Goal: Task Accomplishment & Management: Use online tool/utility

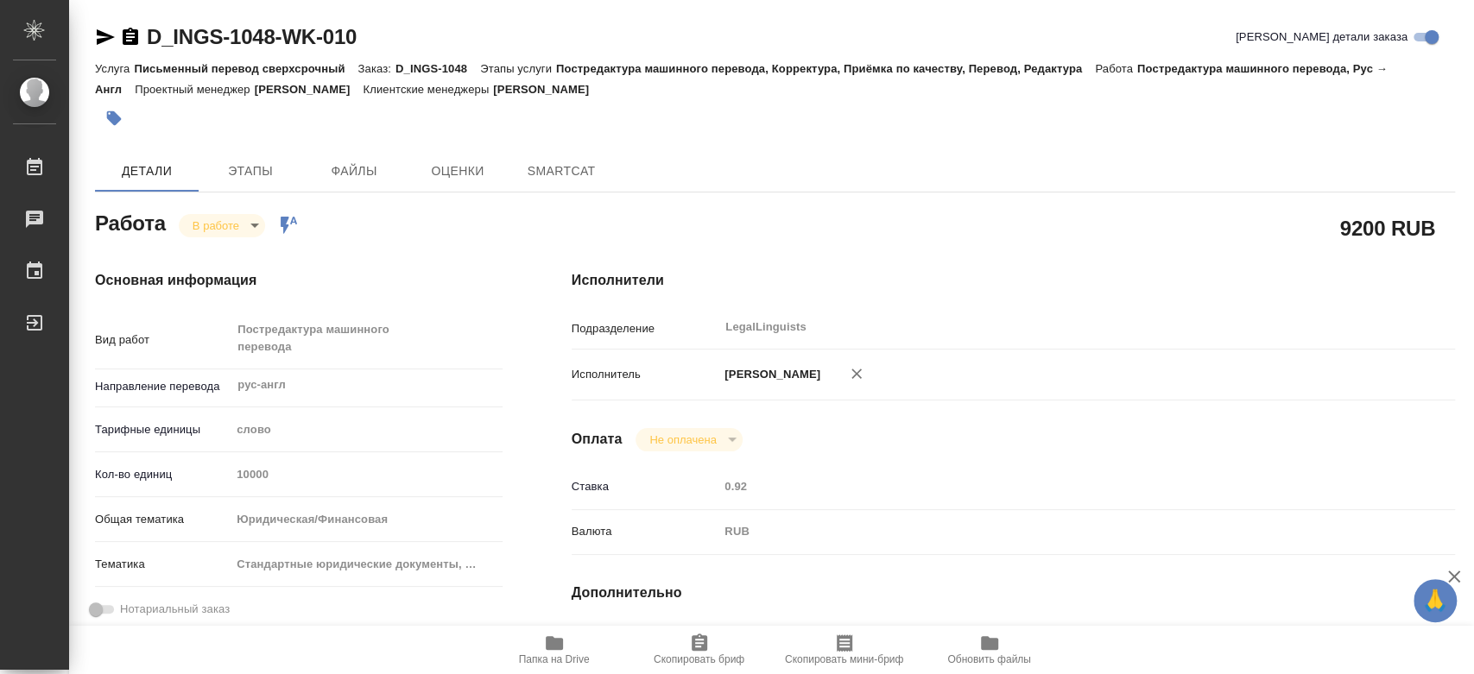
type textarea "x"
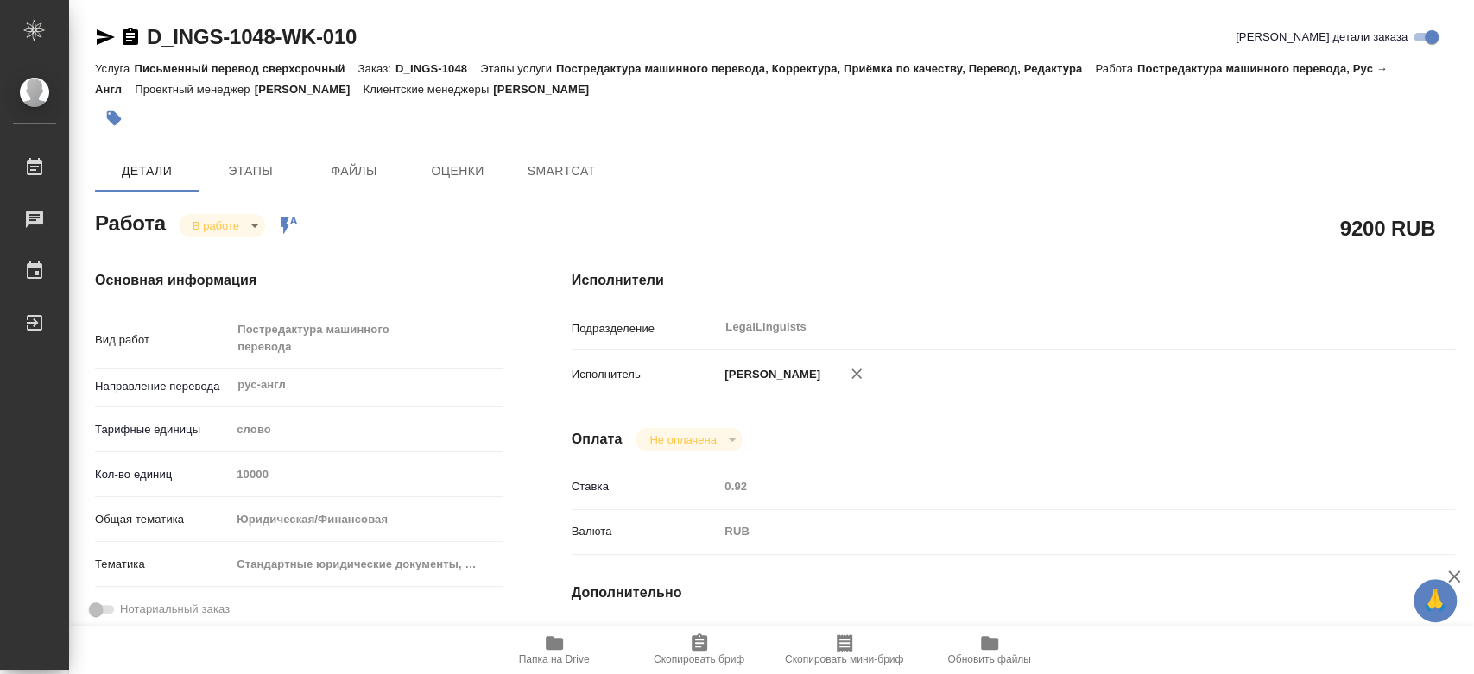
type textarea "x"
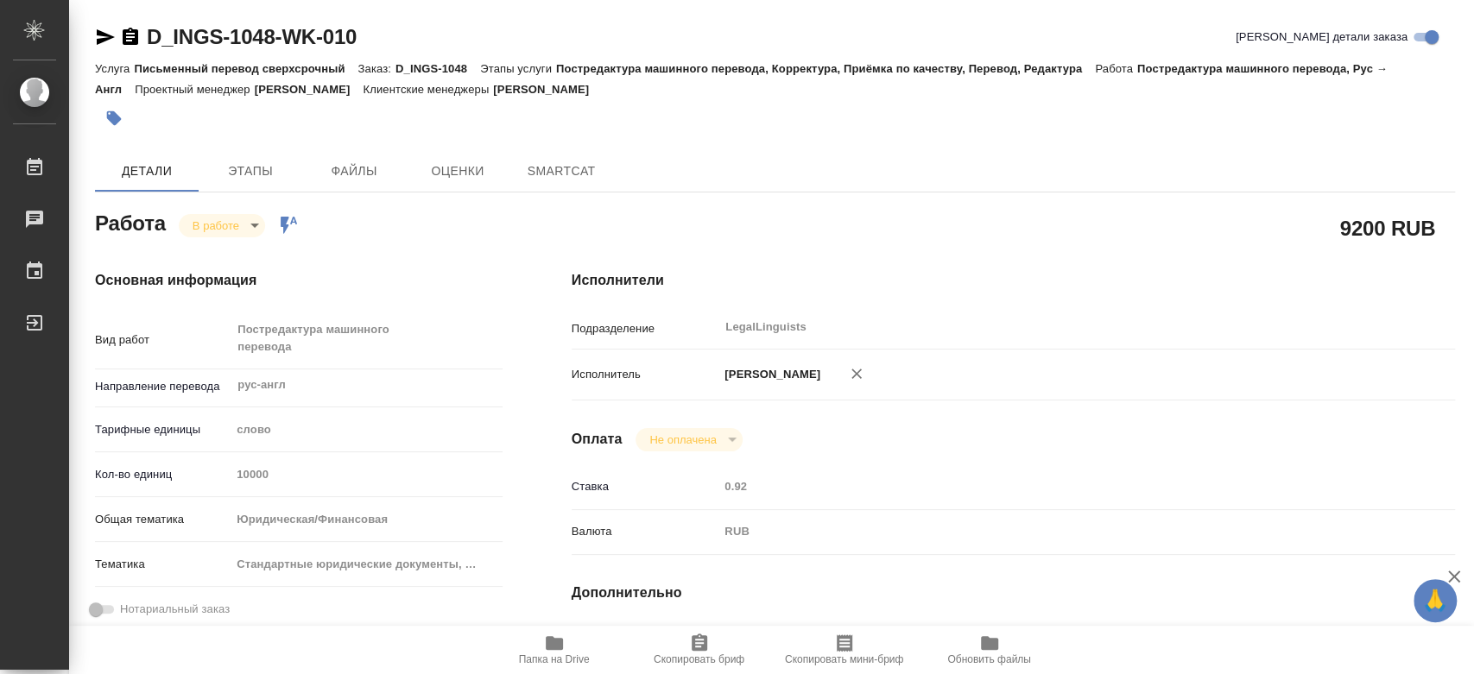
type textarea "x"
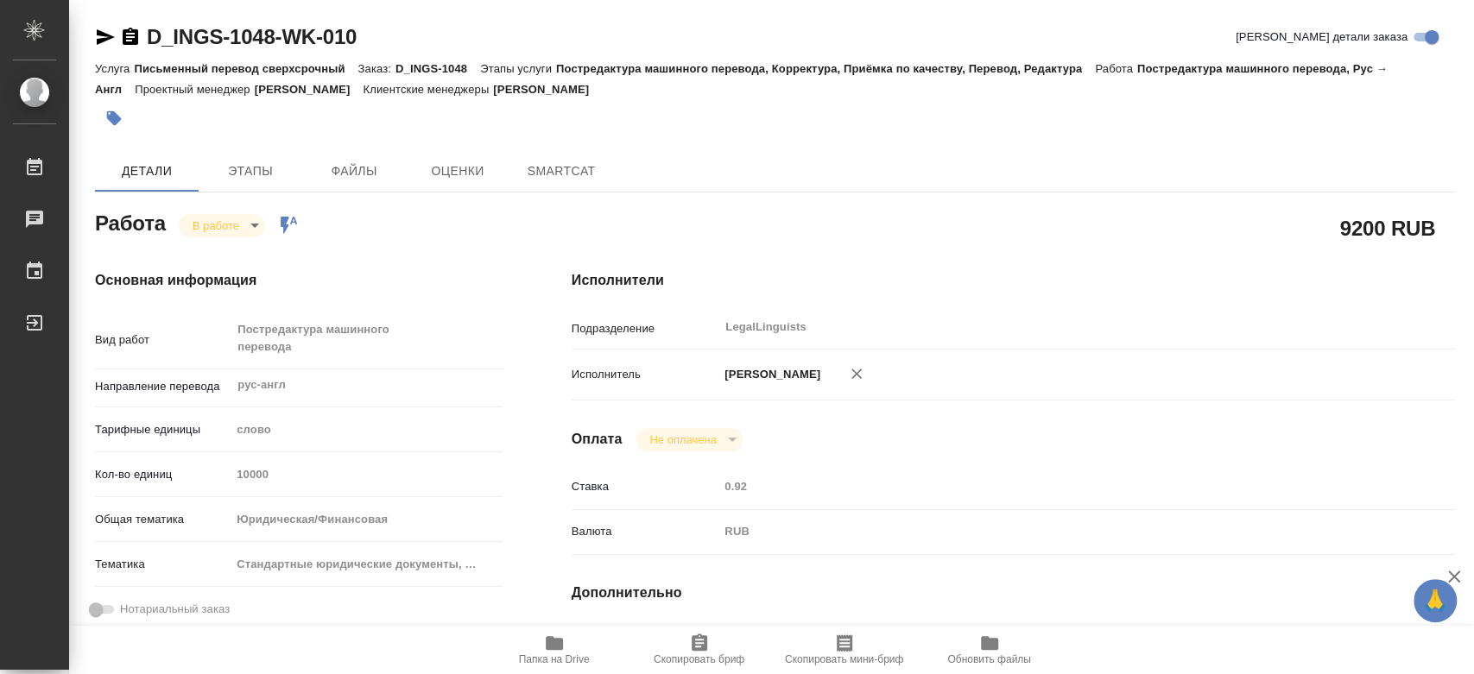
type textarea "x"
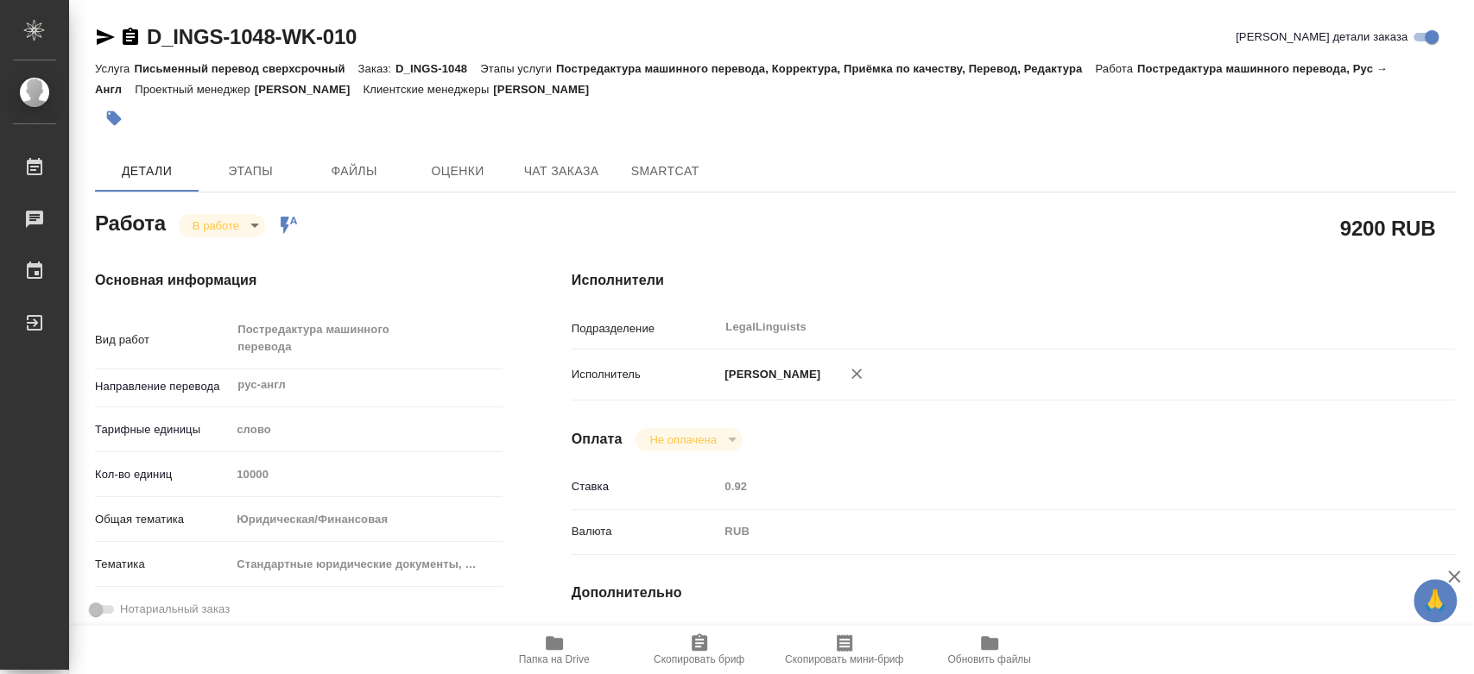
type textarea "x"
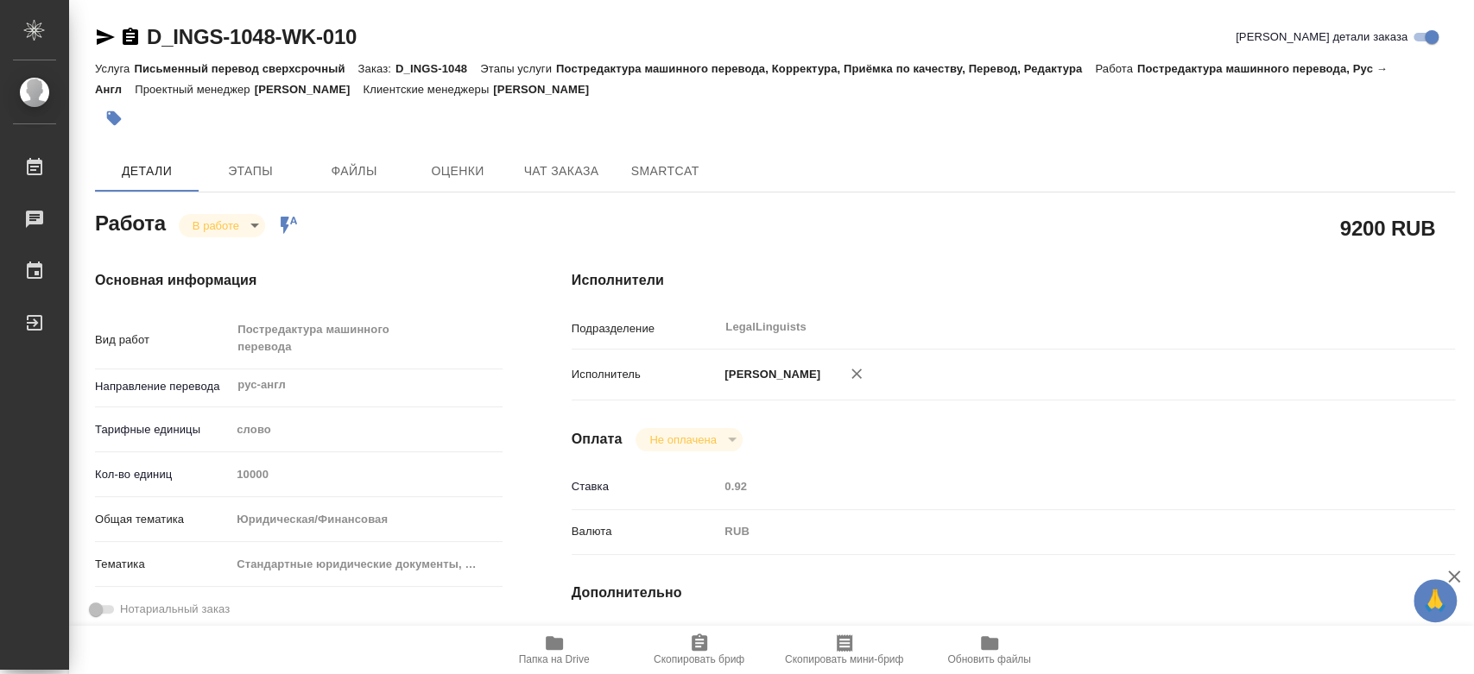
type textarea "x"
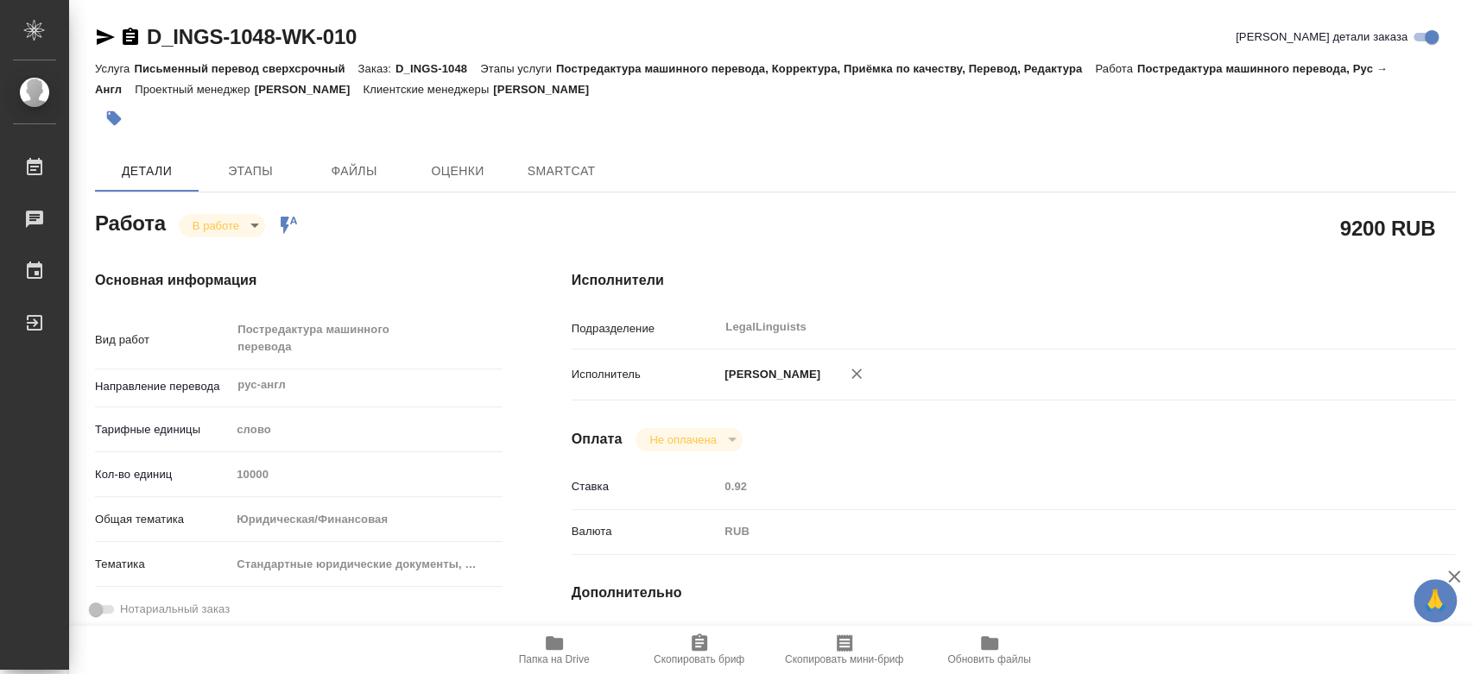
type textarea "x"
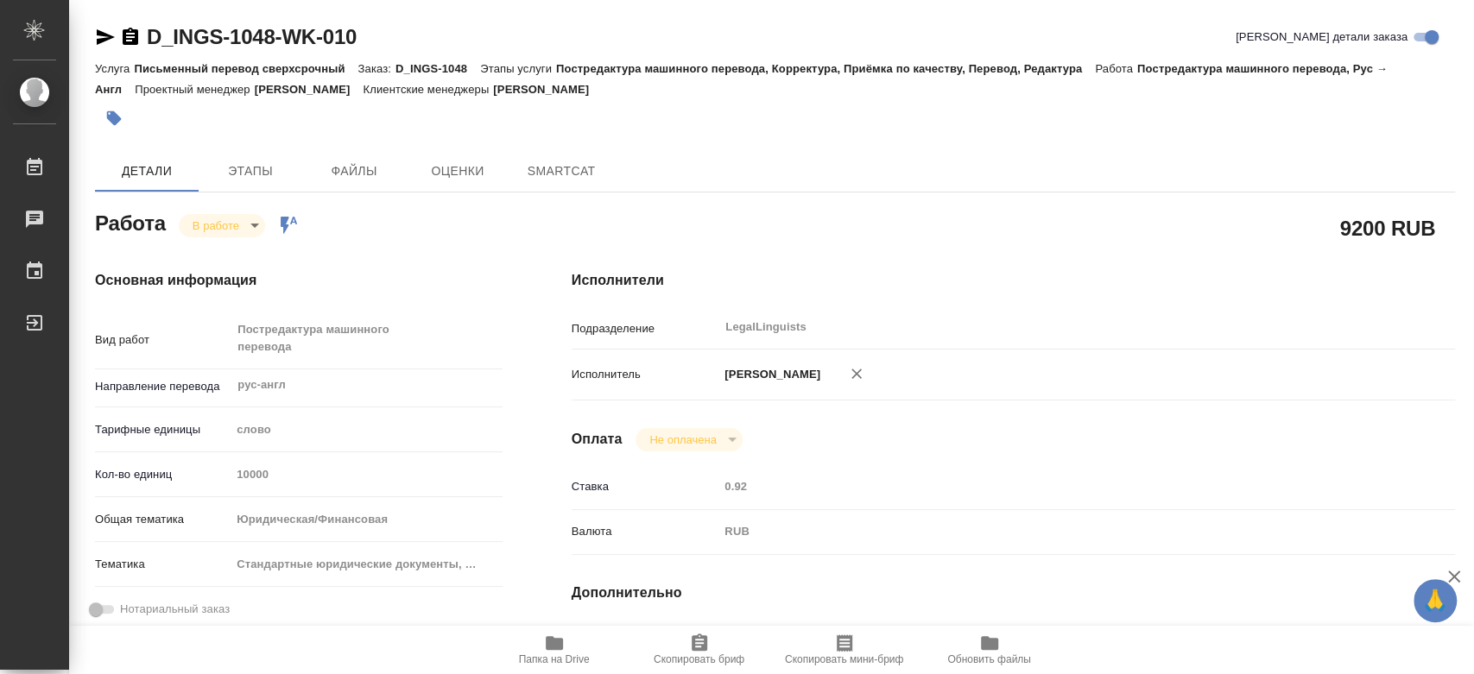
type textarea "x"
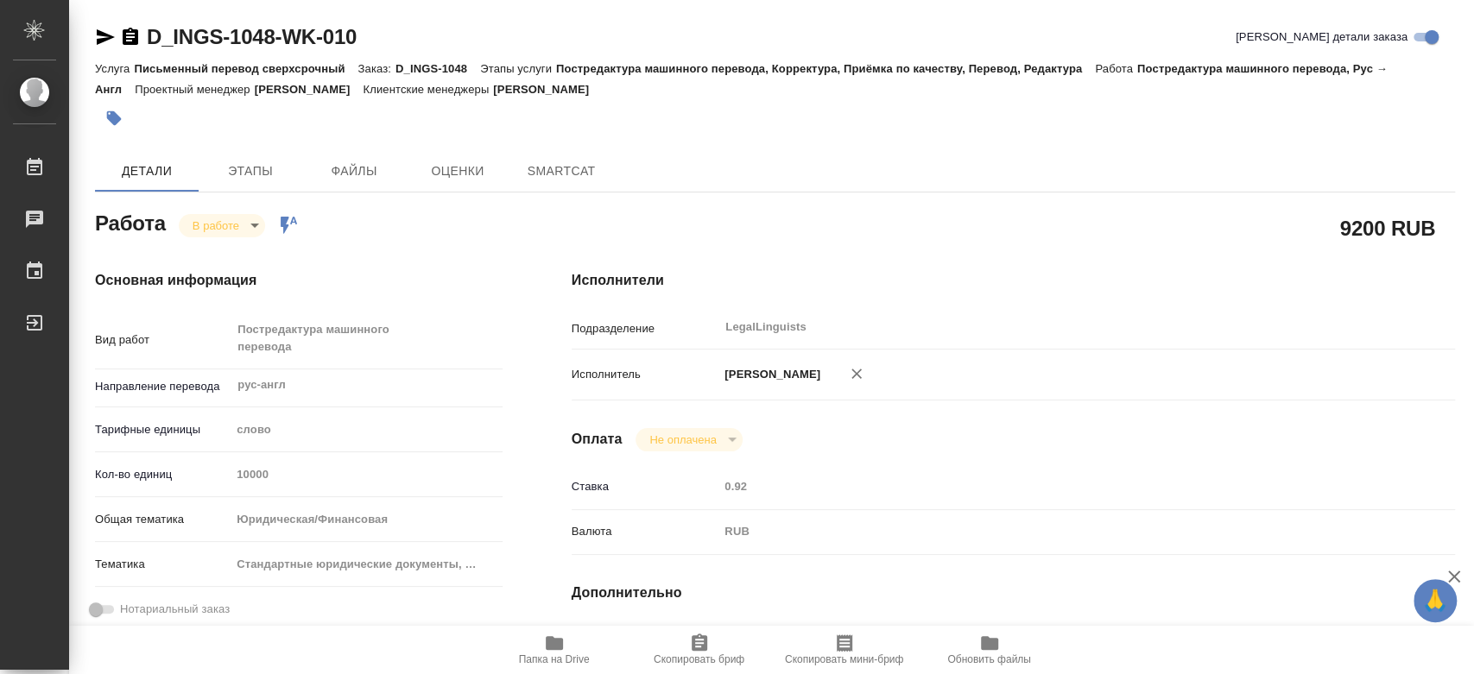
type textarea "x"
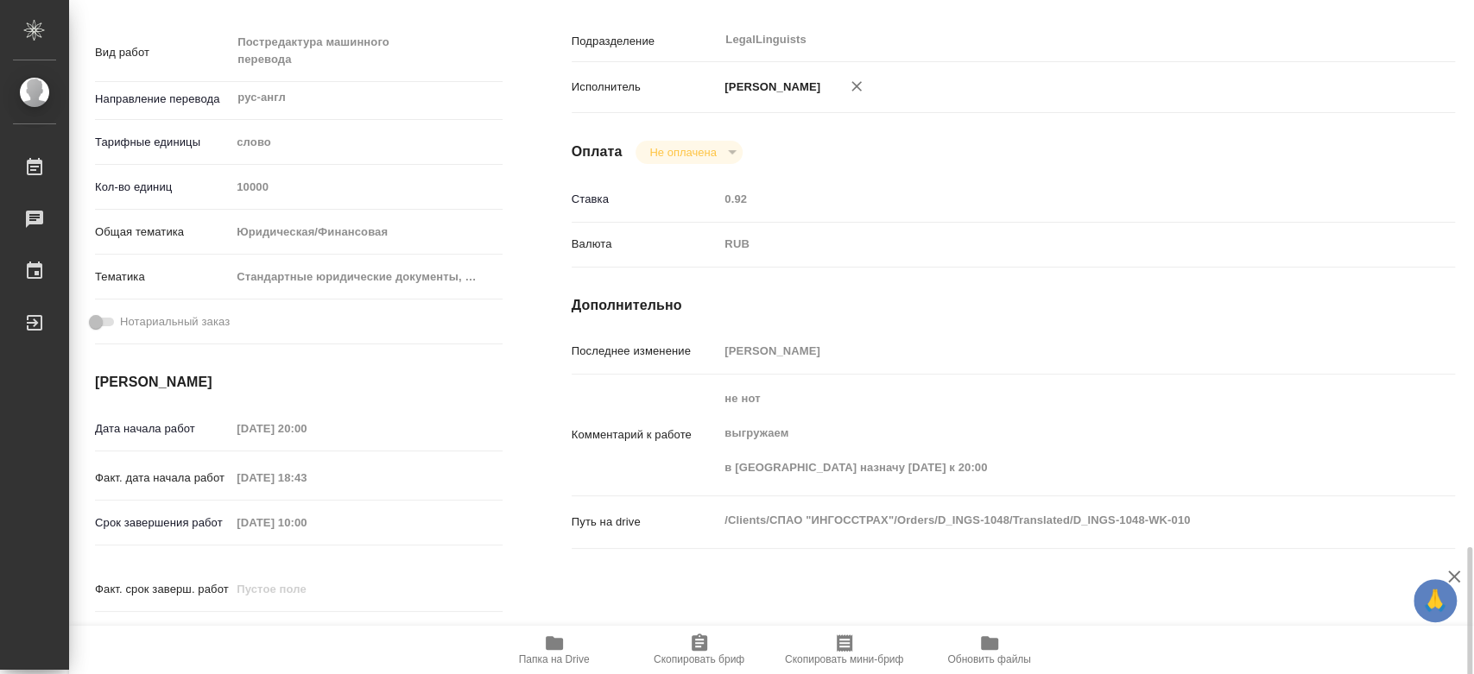
scroll to position [575, 0]
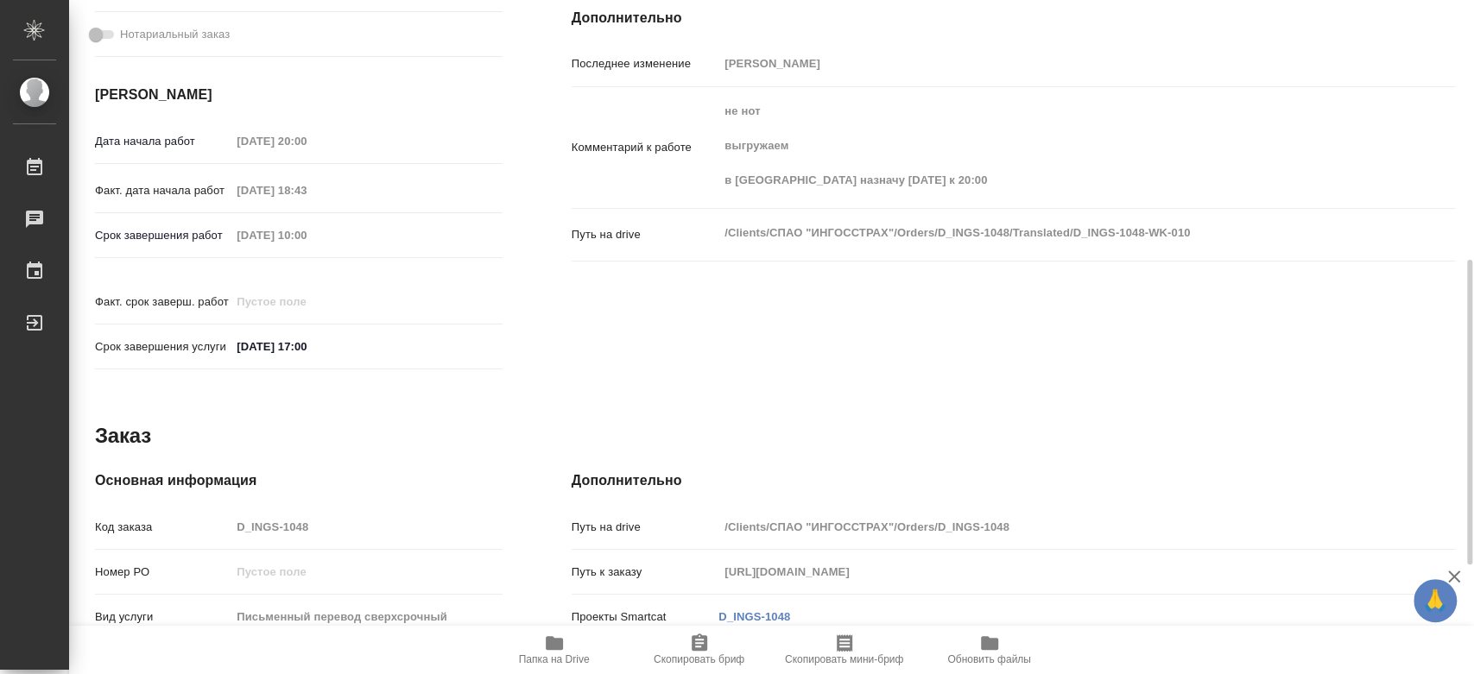
type textarea "x"
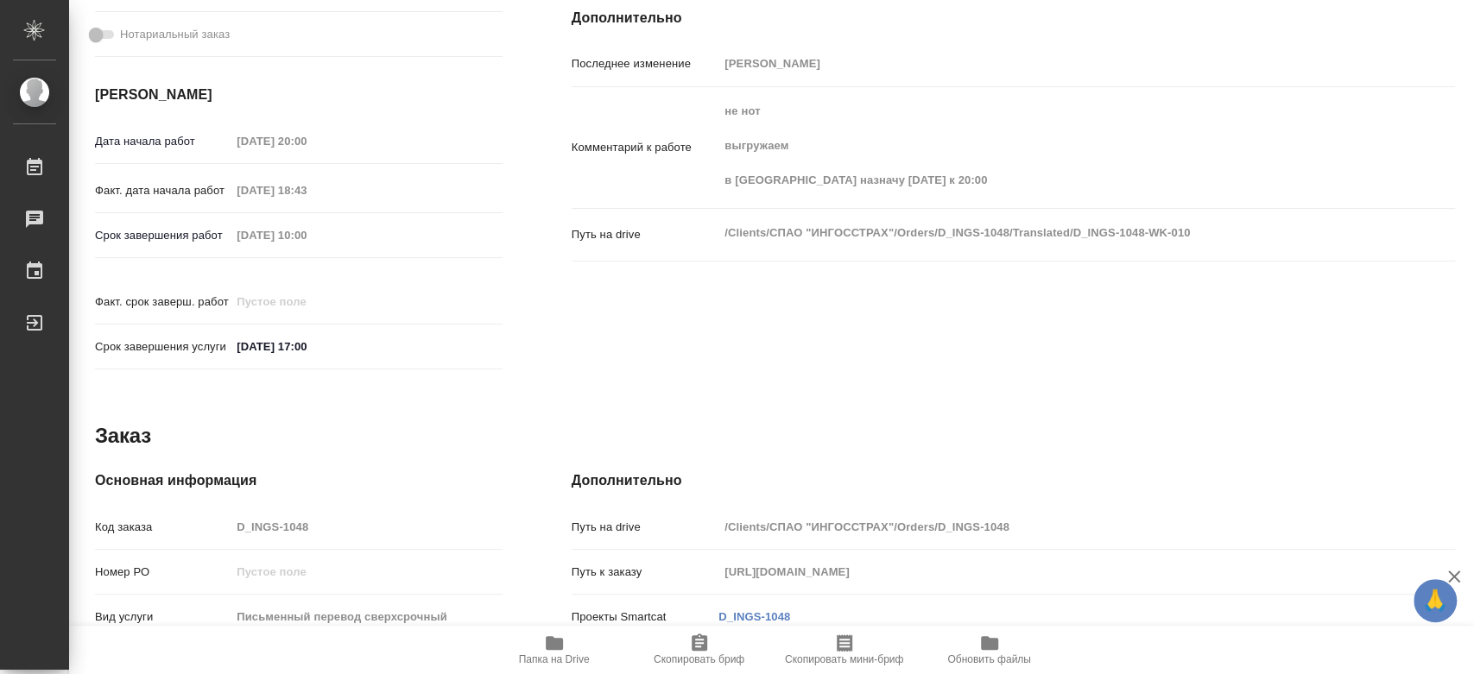
type textarea "x"
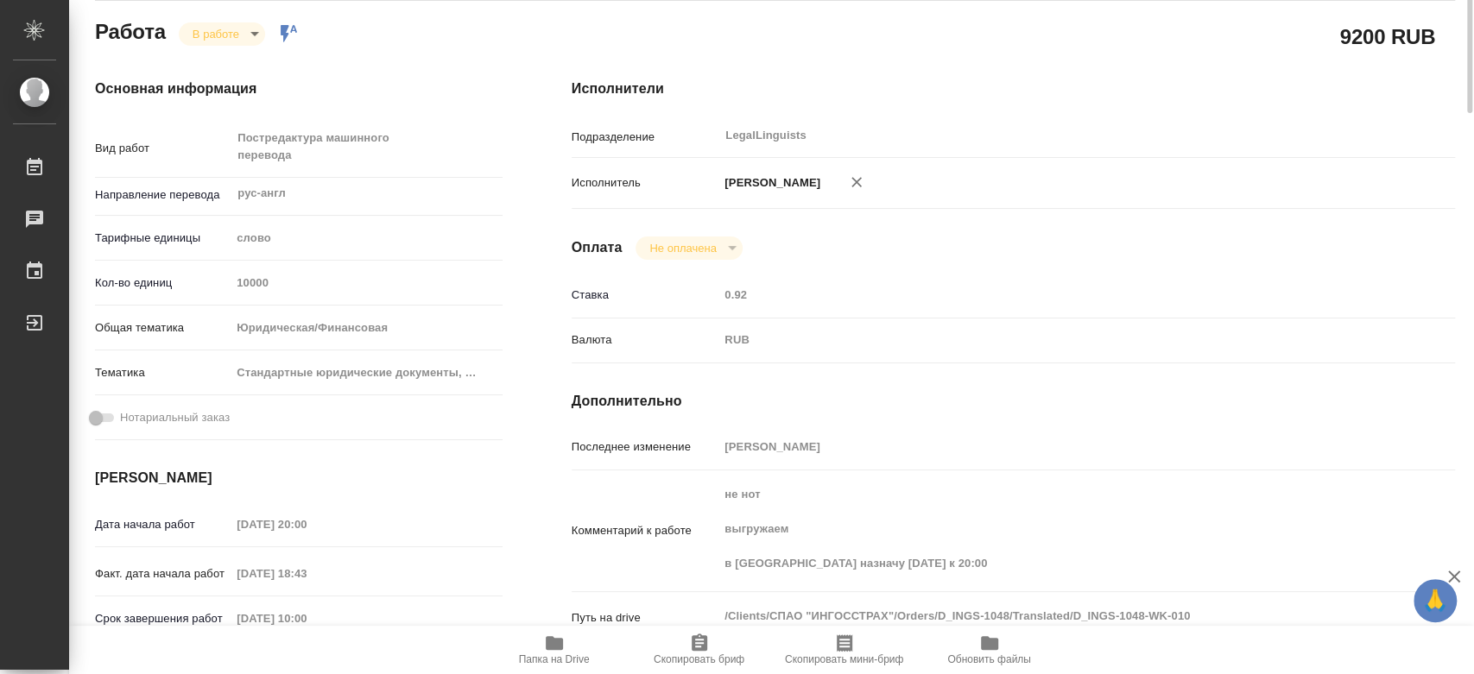
scroll to position [0, 0]
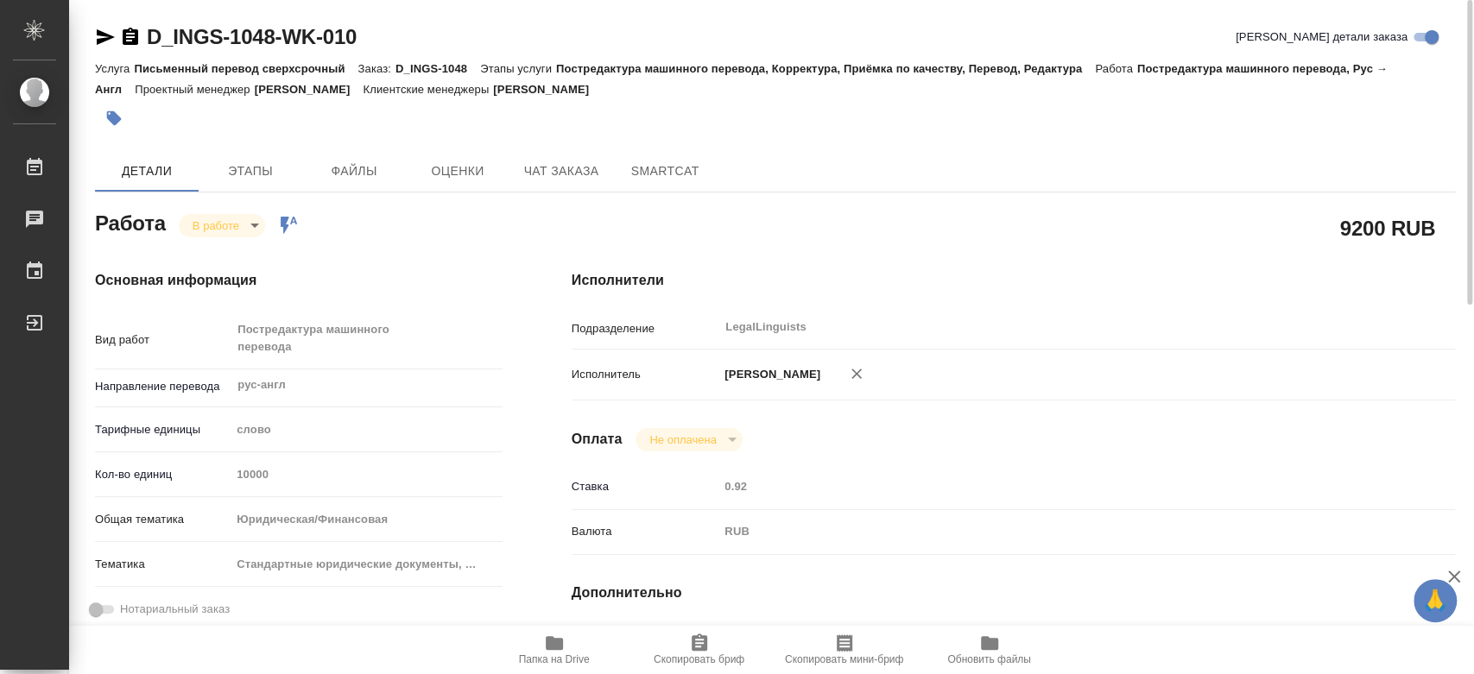
click at [576, 651] on span "Папка на Drive" at bounding box center [554, 649] width 124 height 33
drag, startPoint x: 384, startPoint y: 26, endPoint x: 143, endPoint y: 39, distance: 241.3
copy link "D_INGS-1048-WK-010"
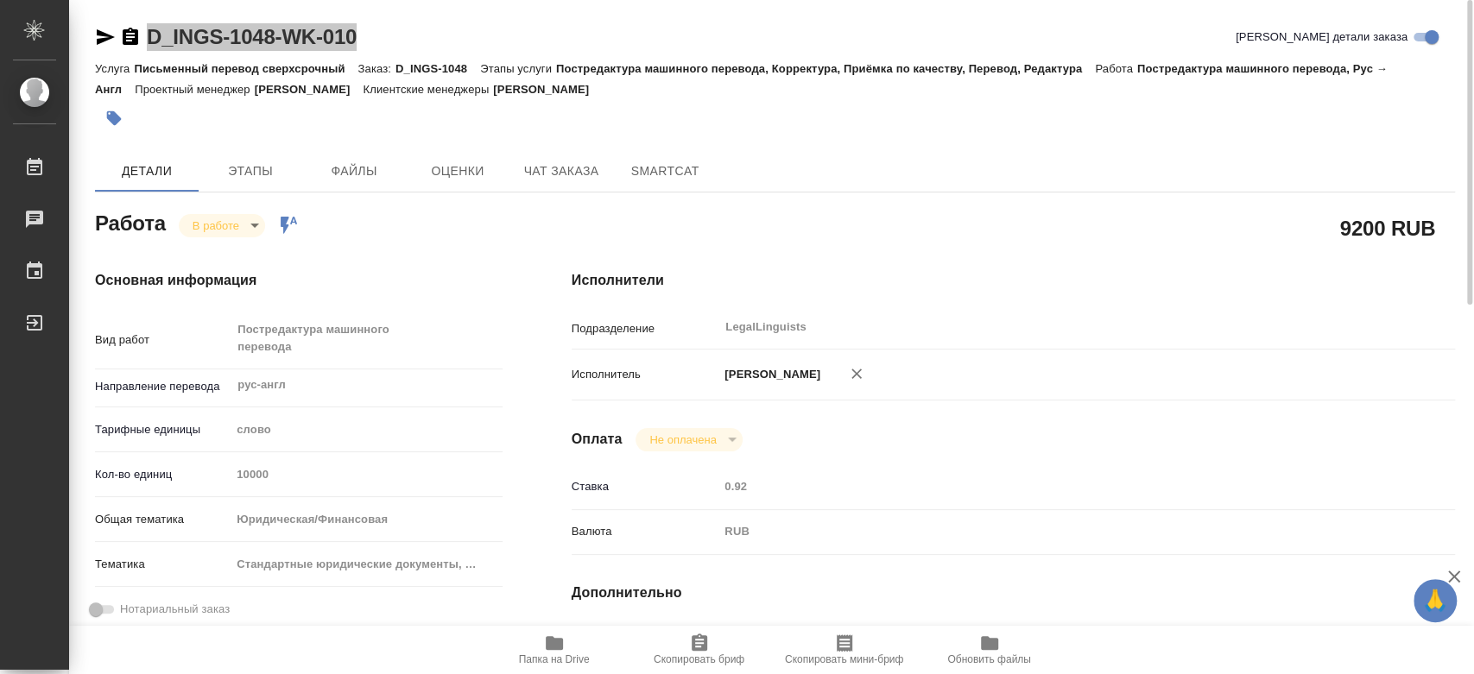
scroll to position [288, 0]
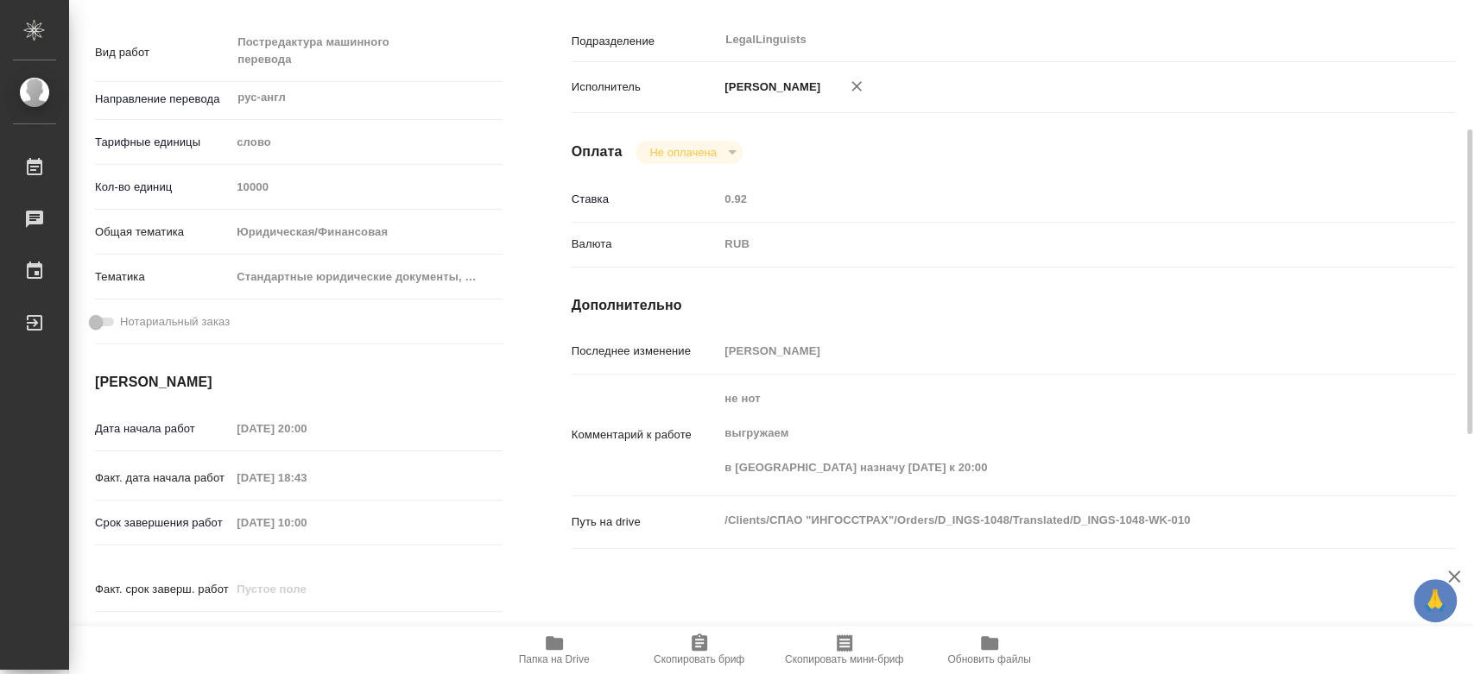
click at [427, 397] on div "Основная информация Вид работ Постредактура машинного перевода x ​ Направление …" at bounding box center [299, 326] width 408 height 686
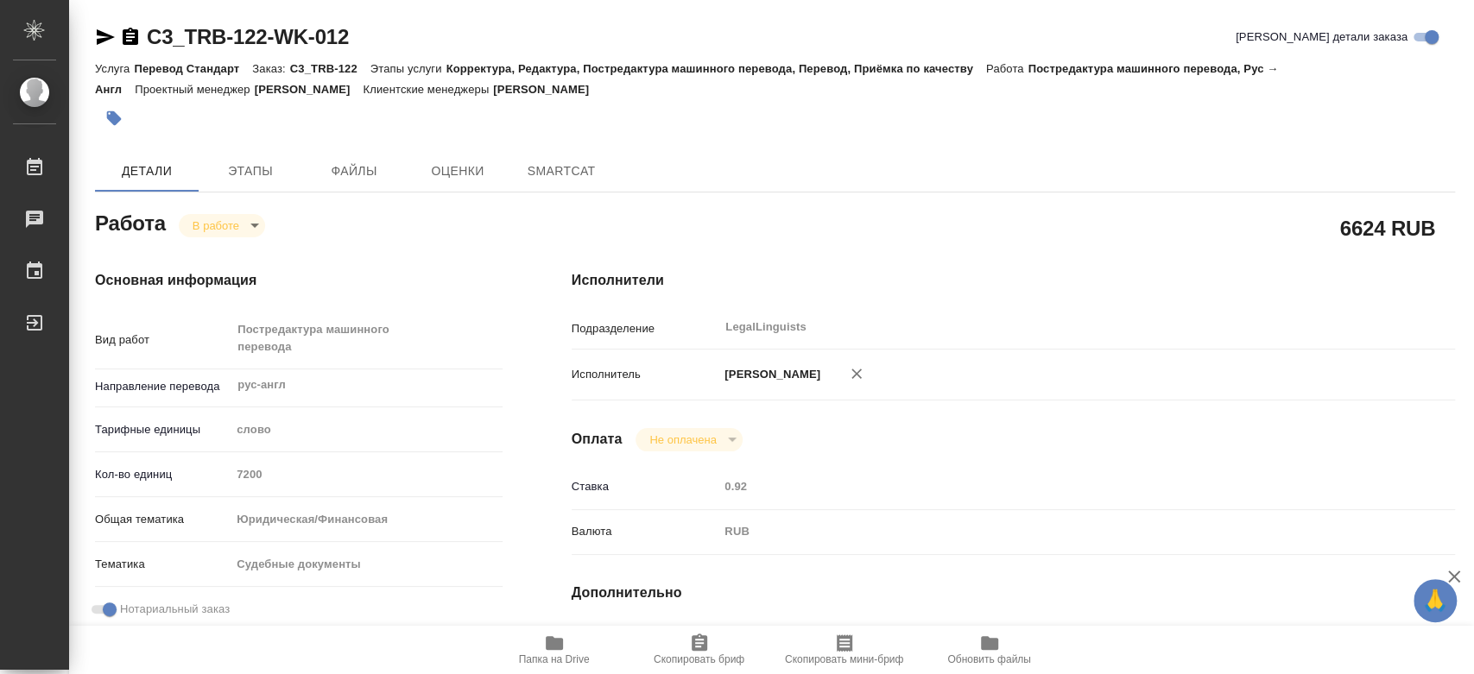
type textarea "x"
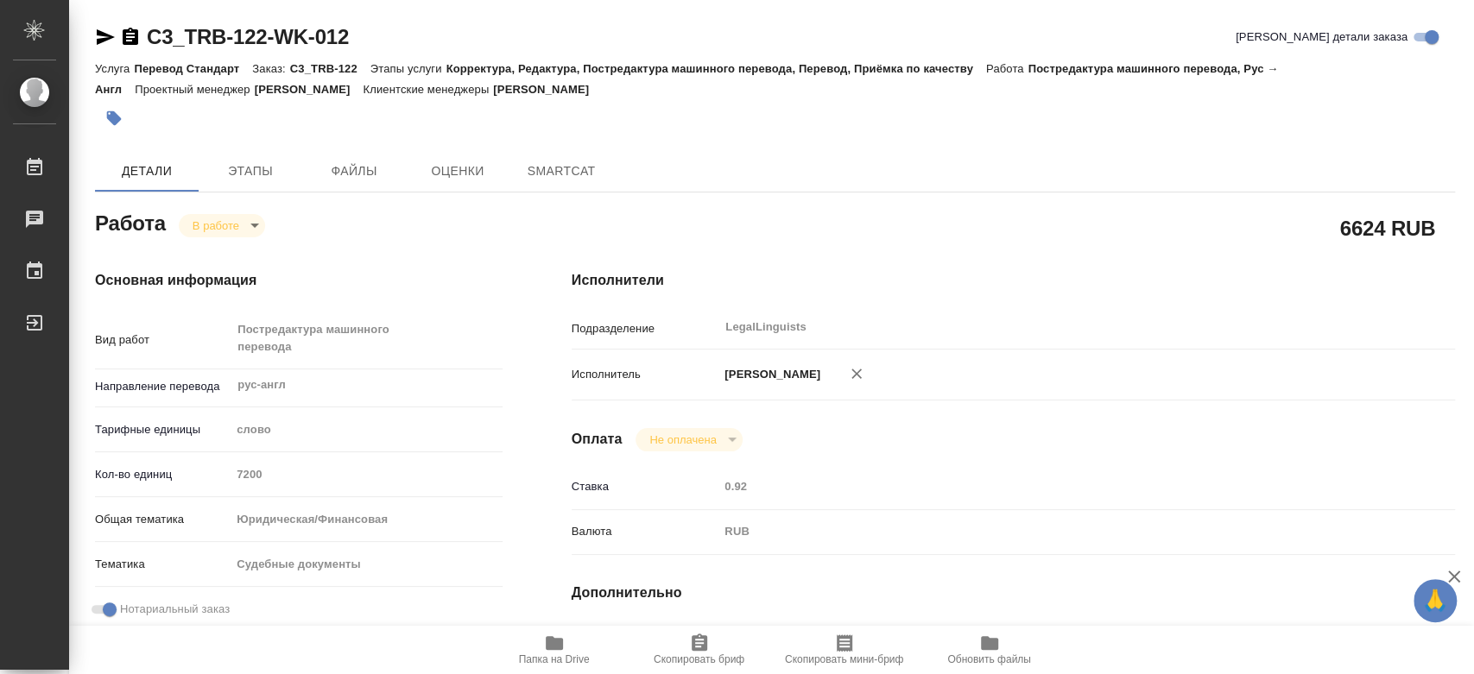
type textarea "x"
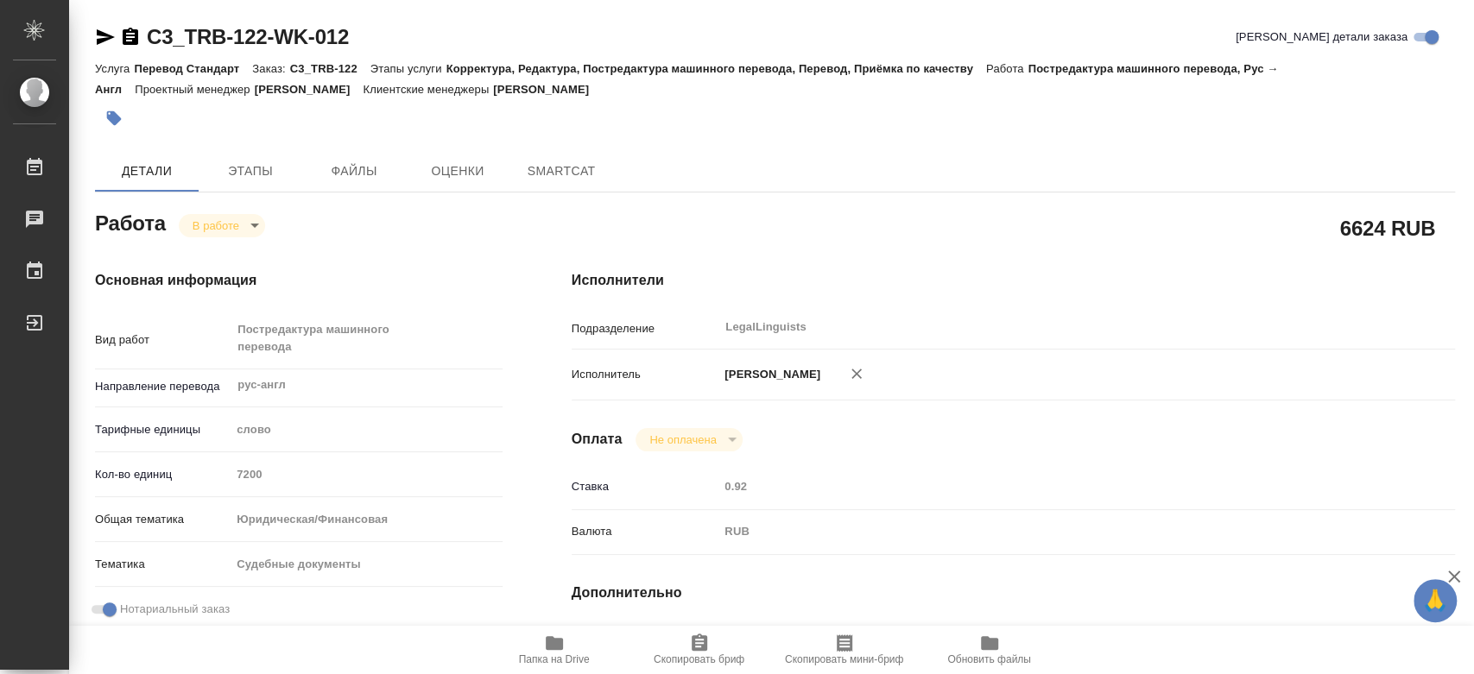
type textarea "x"
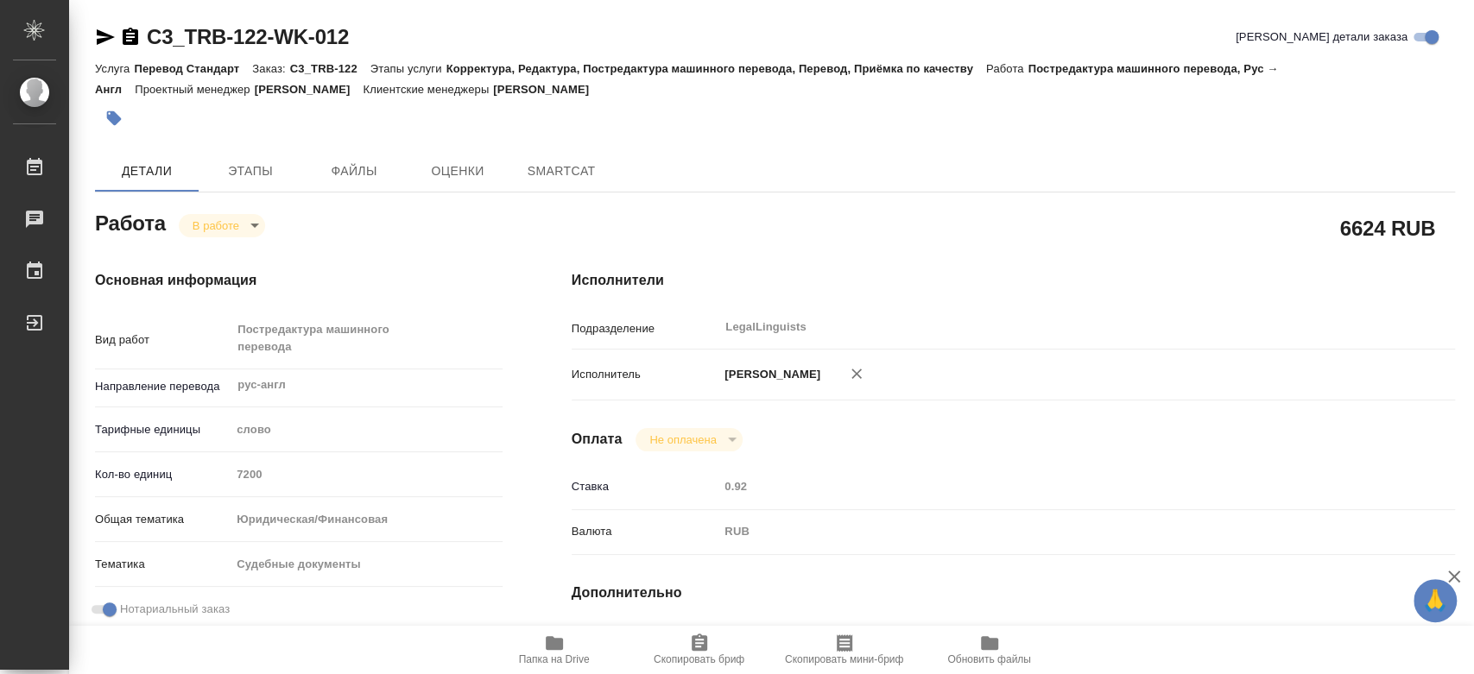
type textarea "x"
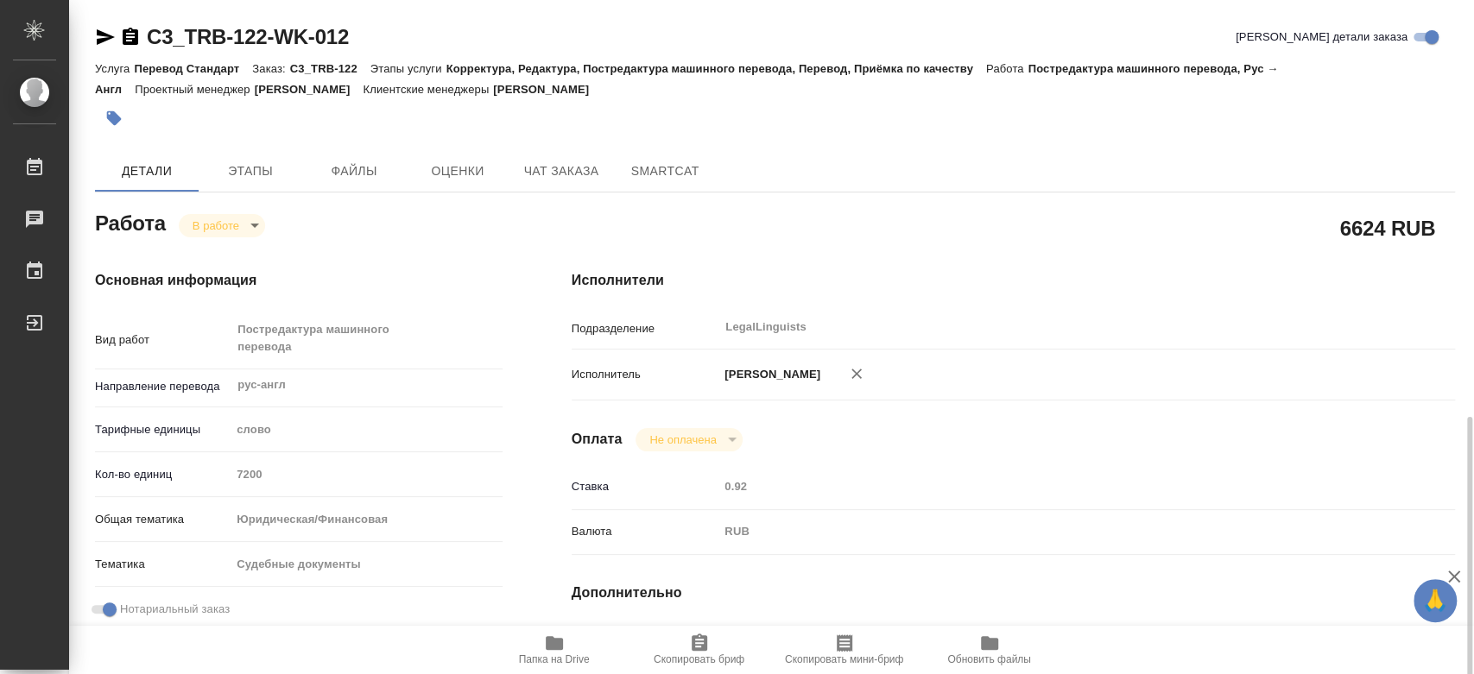
type textarea "x"
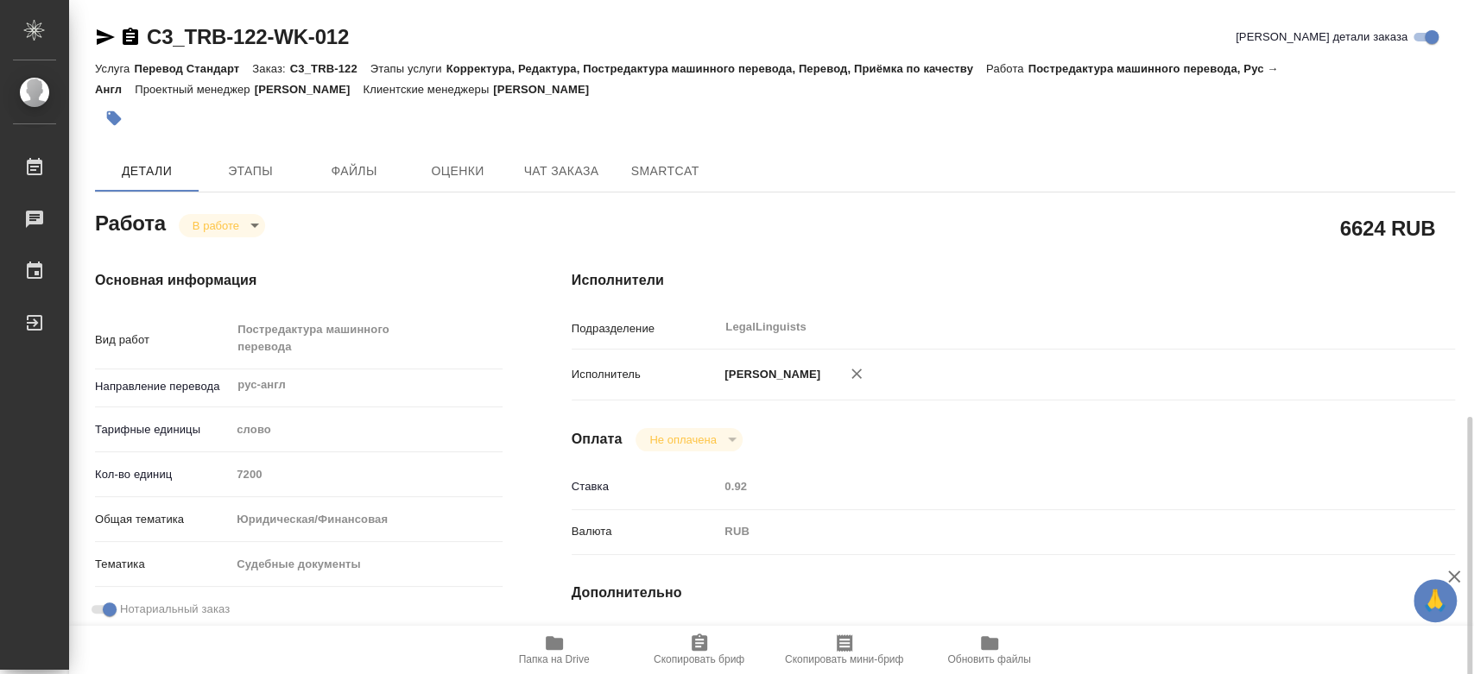
scroll to position [383, 0]
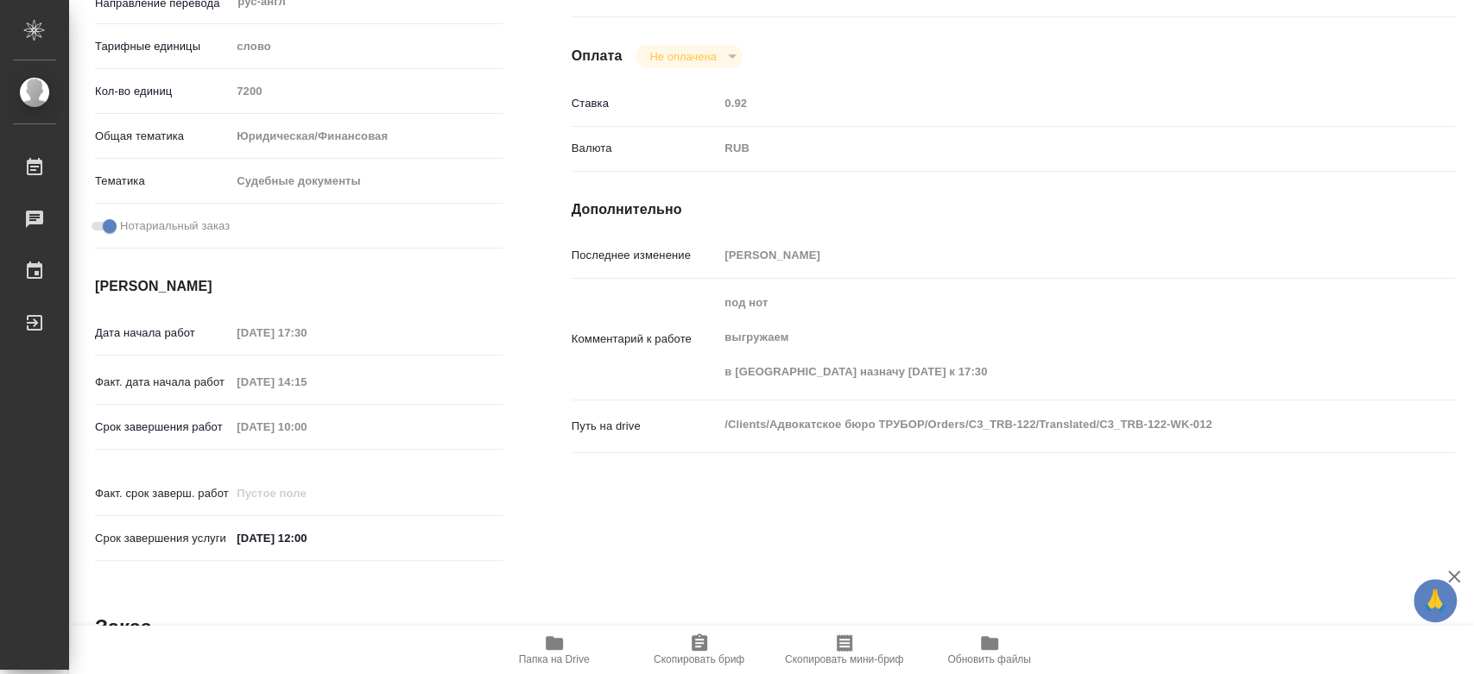
type textarea "x"
